Goal: Task Accomplishment & Management: Manage account settings

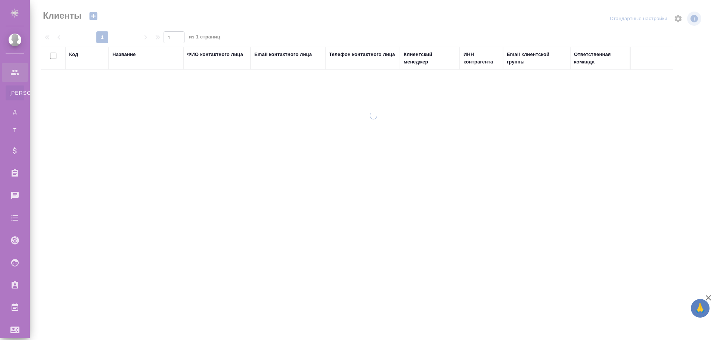
select select "RU"
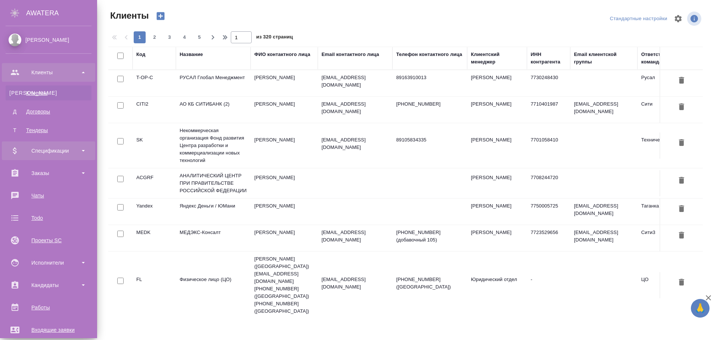
click at [59, 146] on div "Спецификации" at bounding box center [49, 150] width 86 height 11
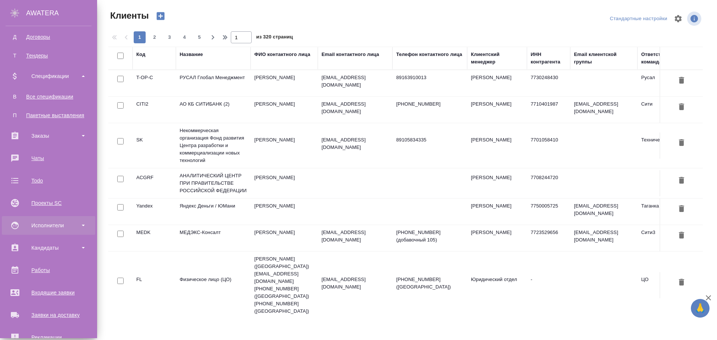
scroll to position [149, 0]
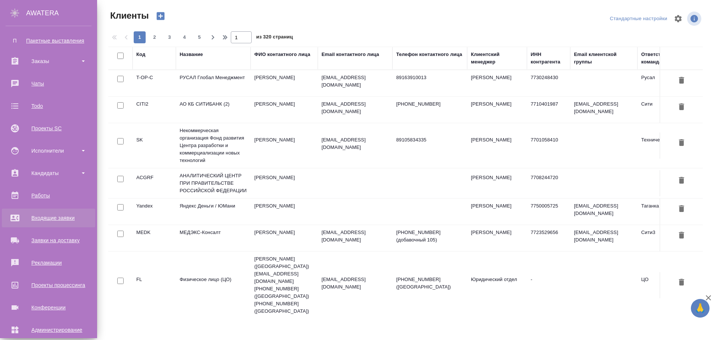
click at [50, 216] on div "Входящие заявки" at bounding box center [49, 217] width 86 height 11
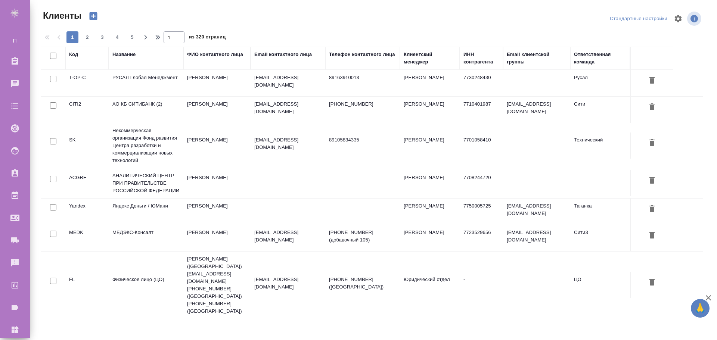
select select "RU"
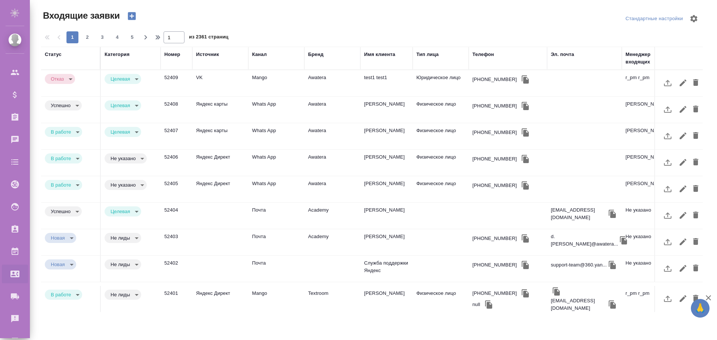
click at [317, 57] on div "Бренд" at bounding box center [315, 54] width 15 height 7
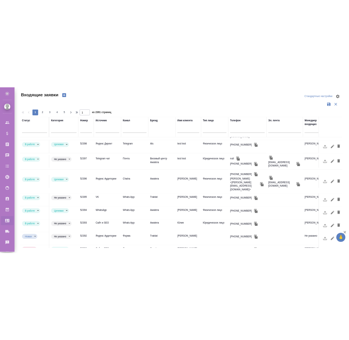
scroll to position [331, 0]
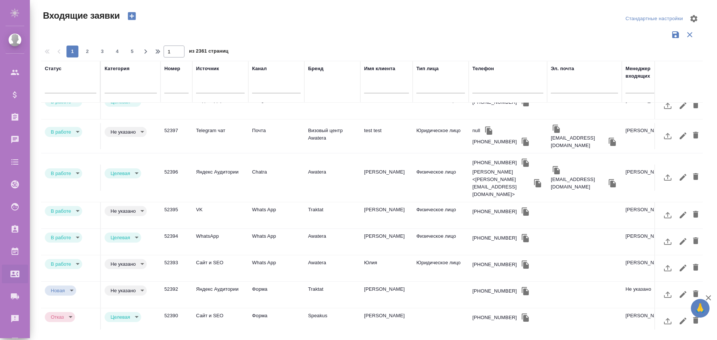
click at [222, 25] on div "Входящие заявки" at bounding box center [152, 19] width 222 height 18
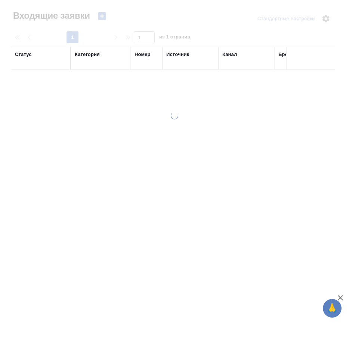
select select "RU"
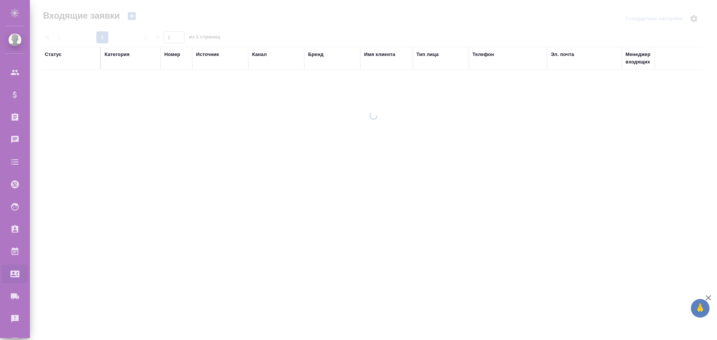
select select "RU"
